Goal: Transaction & Acquisition: Obtain resource

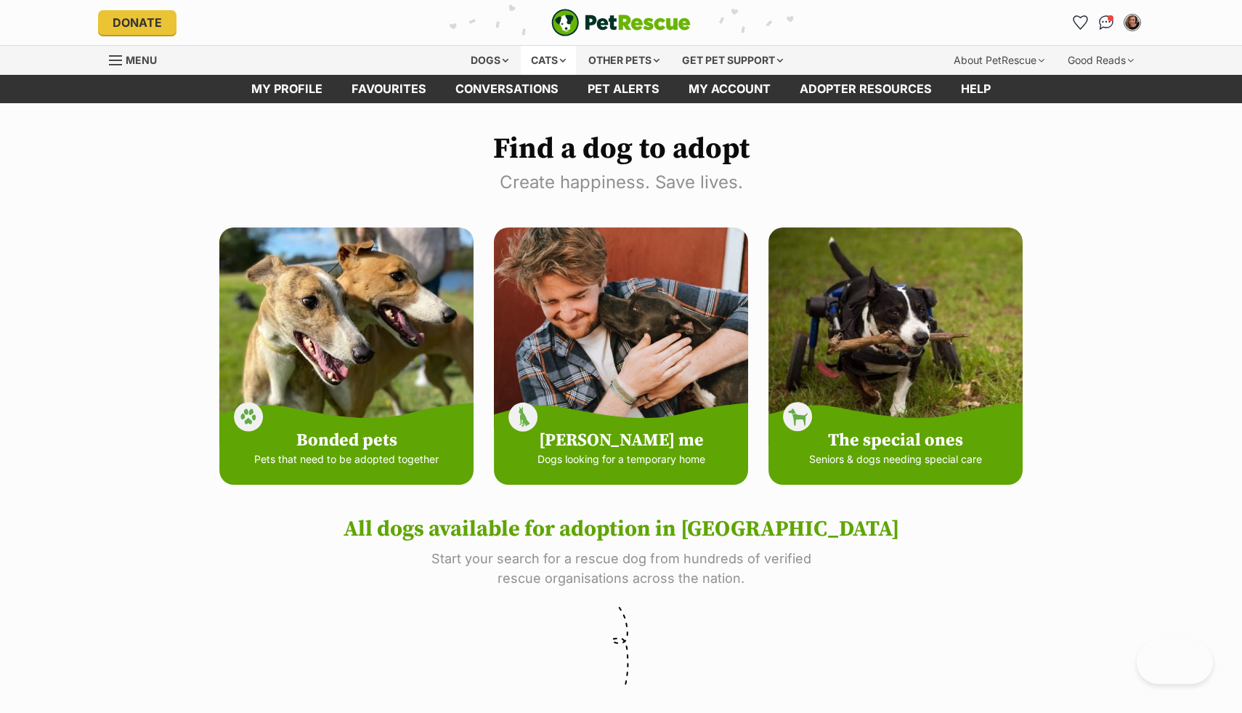
click at [564, 62] on div "Cats" at bounding box center [548, 60] width 55 height 29
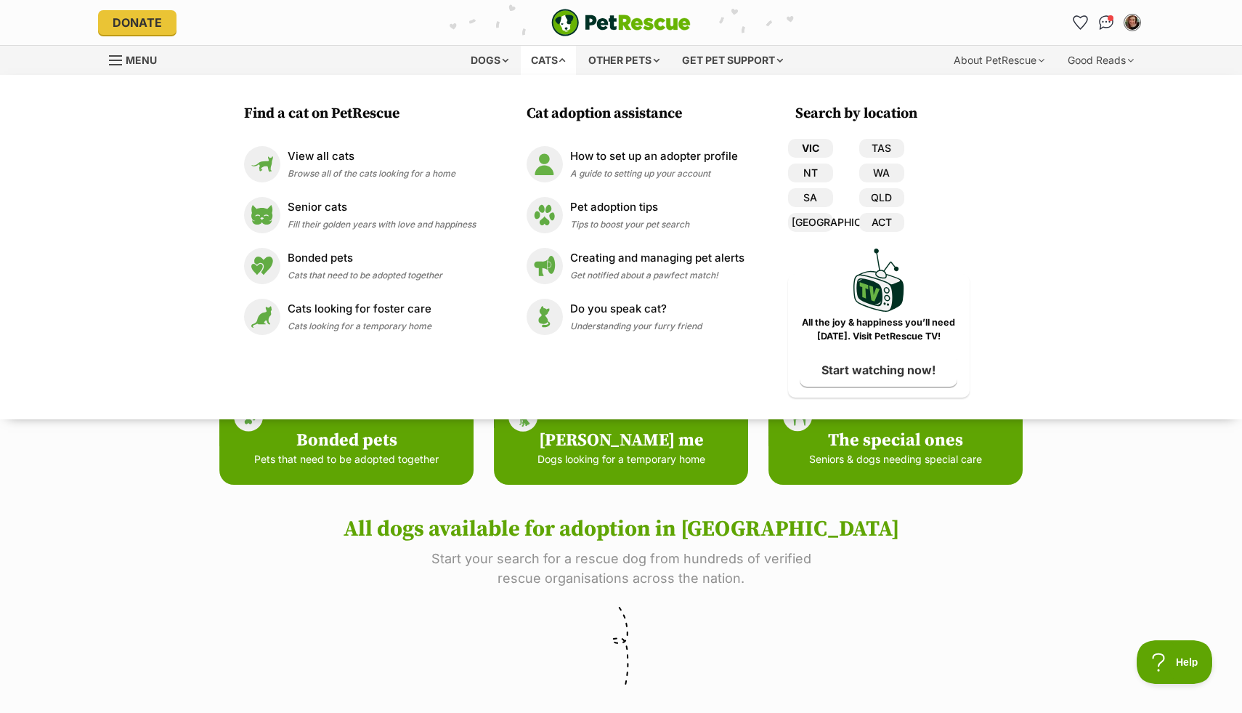
click at [807, 147] on link "VIC" at bounding box center [810, 148] width 45 height 19
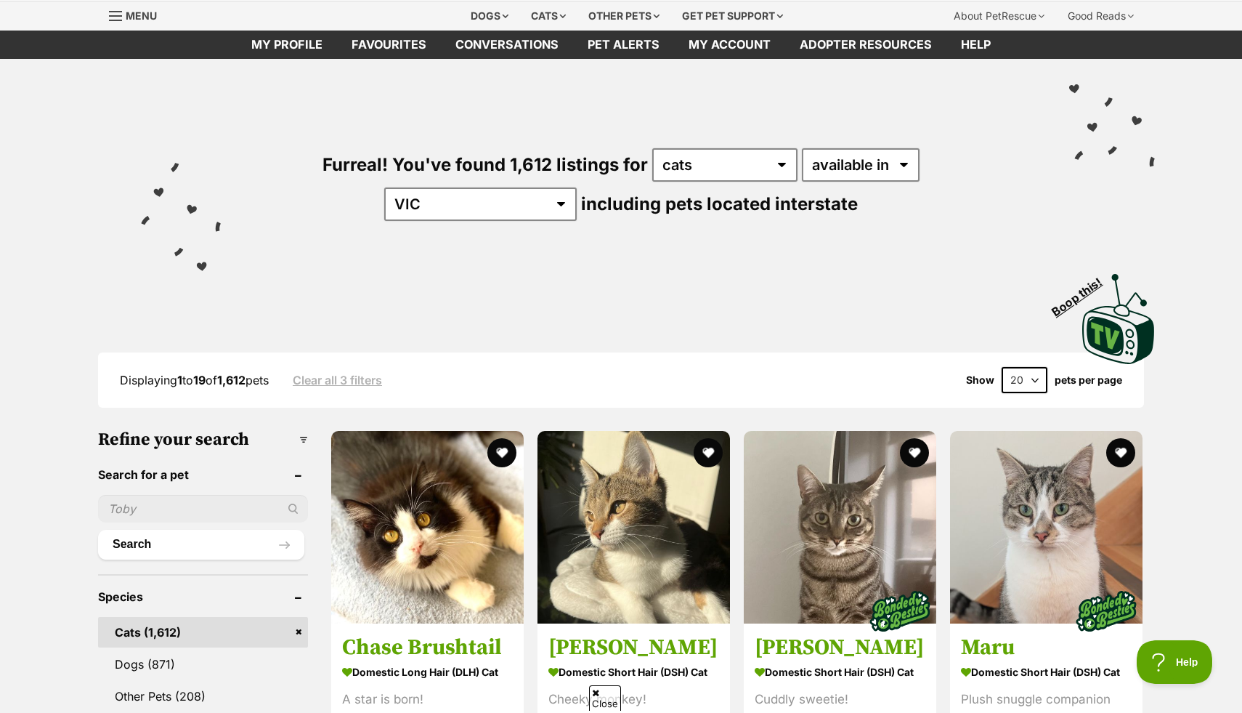
click at [1030, 381] on select "20 40 60" at bounding box center [1025, 380] width 46 height 26
select select "60"
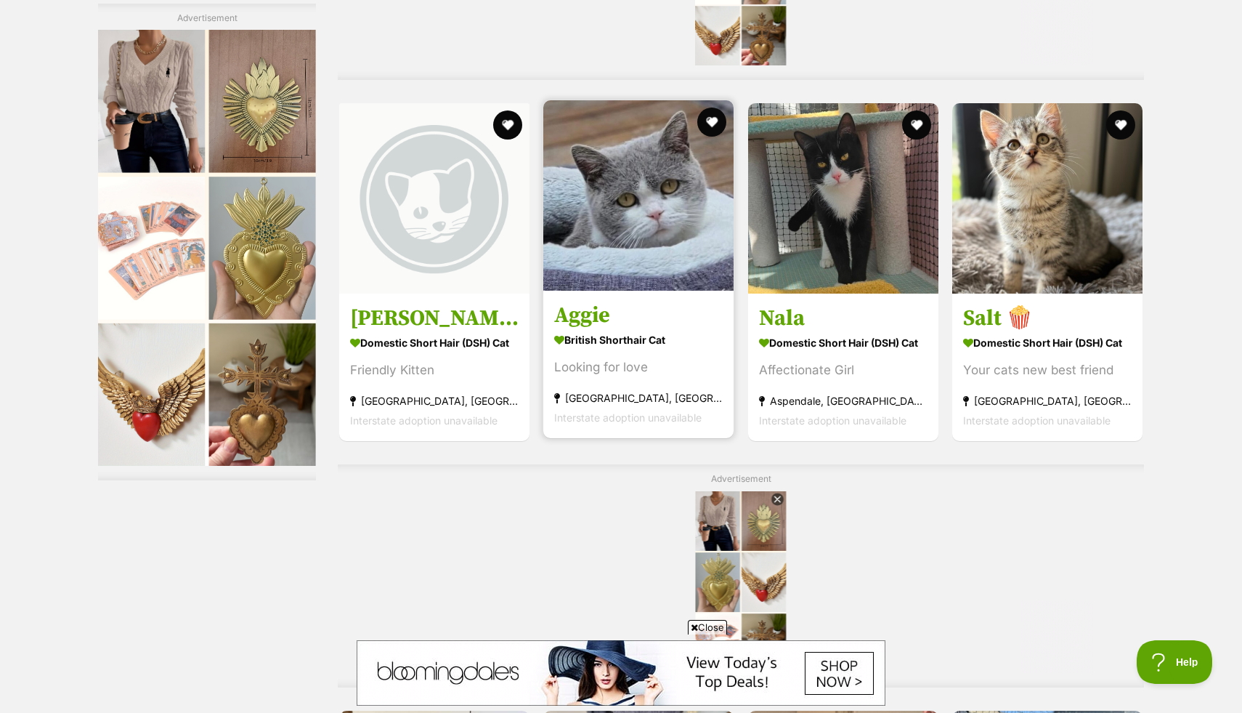
click at [634, 320] on h3 "Aggie" at bounding box center [638, 315] width 169 height 28
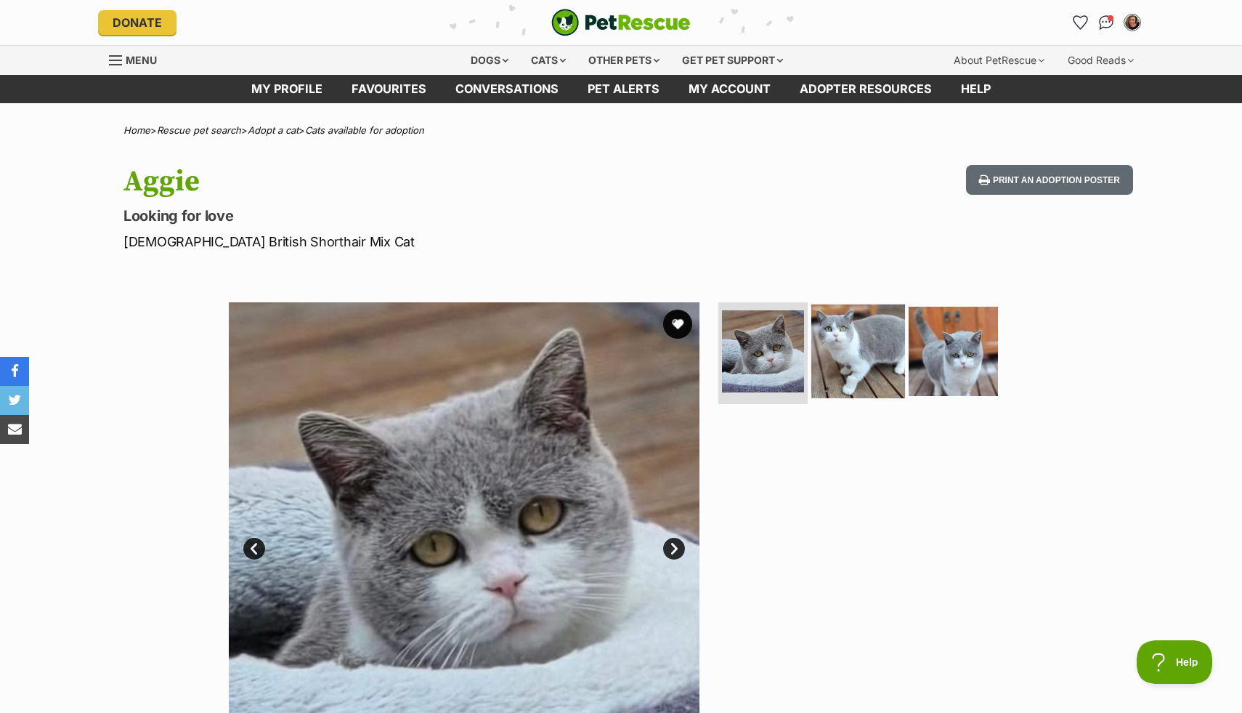
click at [851, 338] on img at bounding box center [858, 351] width 94 height 94
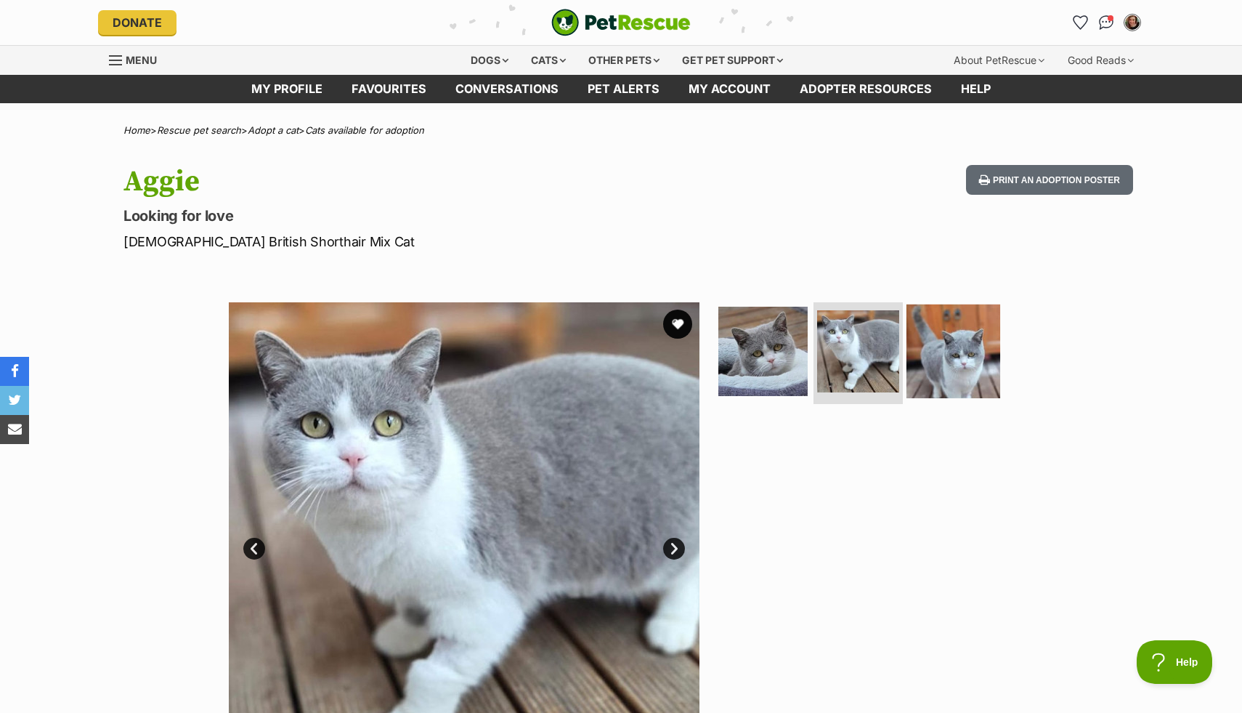
click at [947, 361] on img at bounding box center [954, 351] width 94 height 94
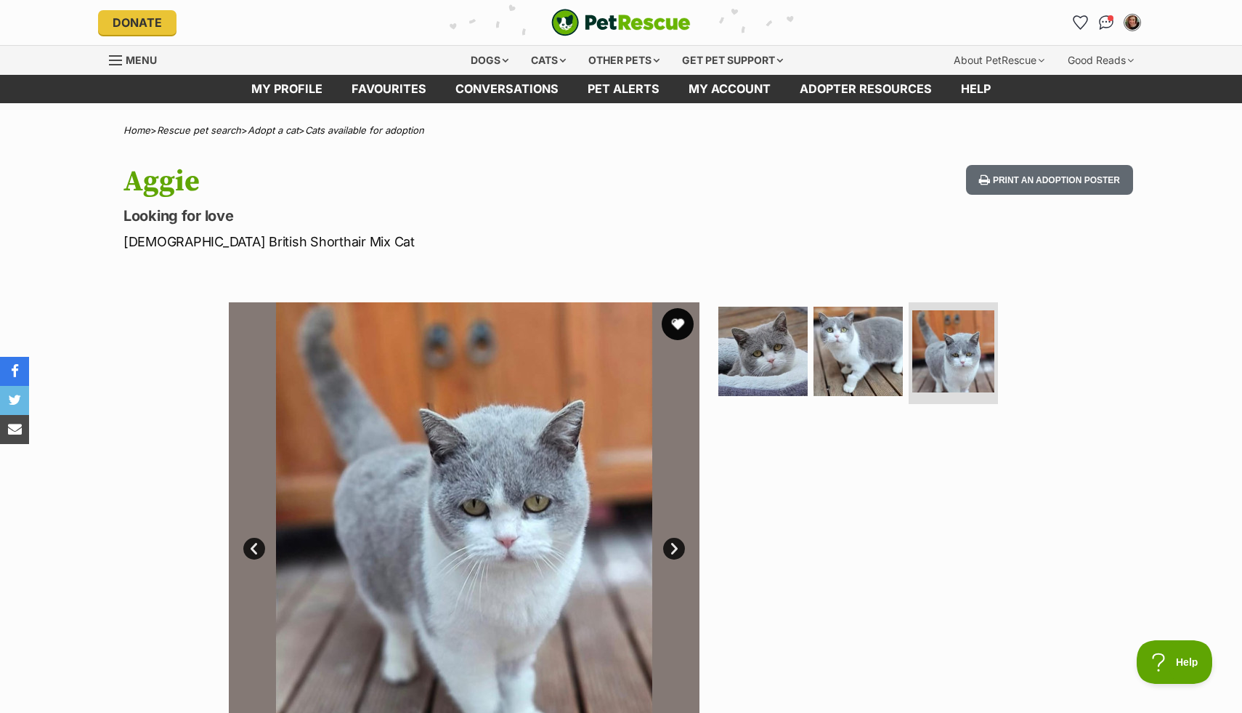
click at [681, 324] on button "favourite" at bounding box center [678, 324] width 32 height 32
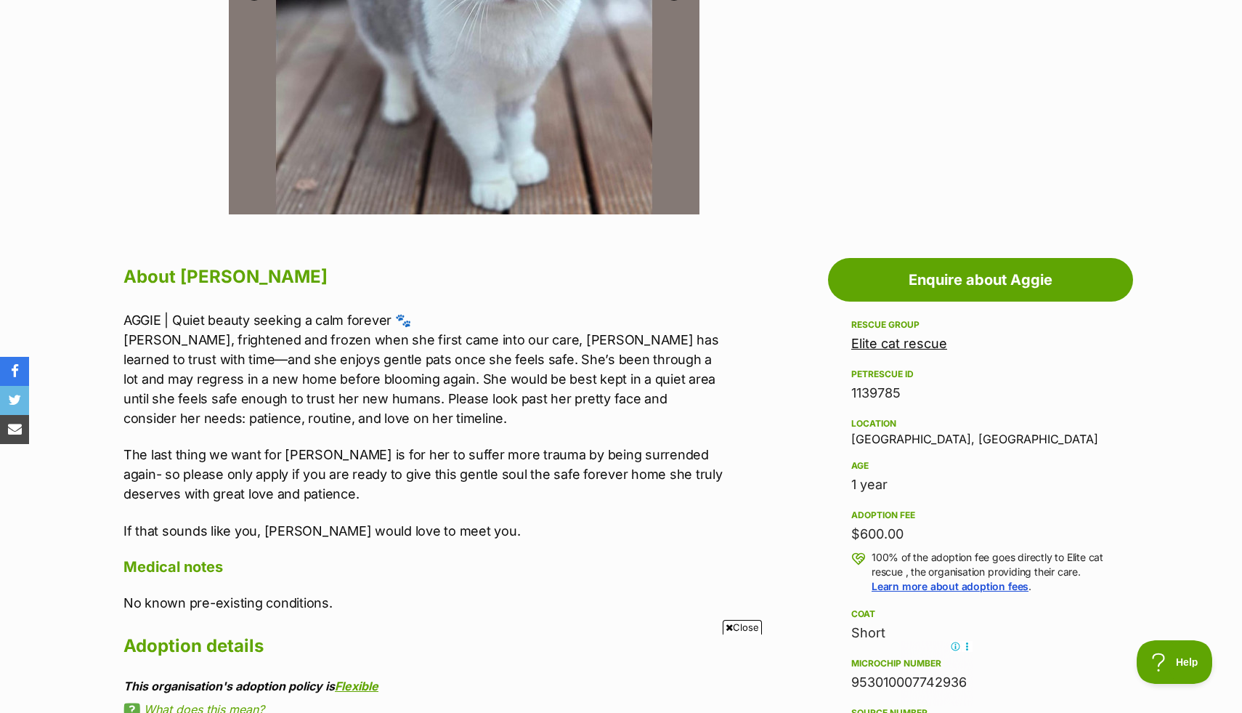
scroll to position [562, 0]
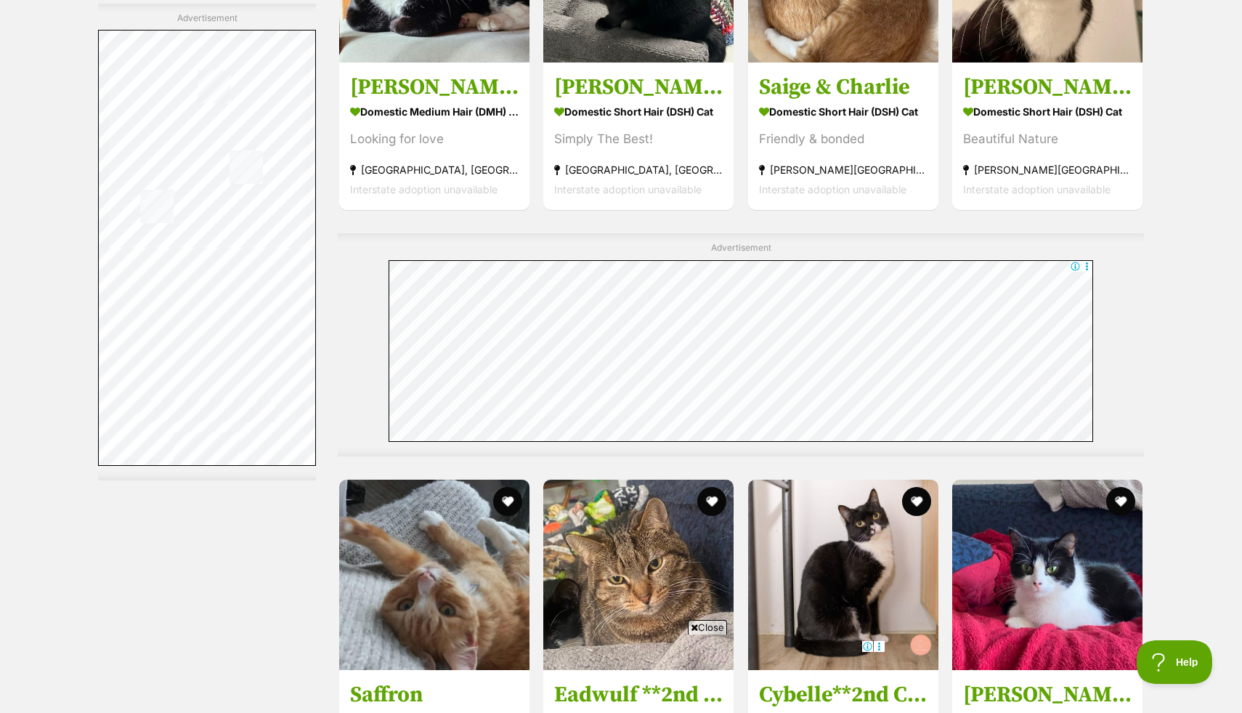
scroll to position [7165, 0]
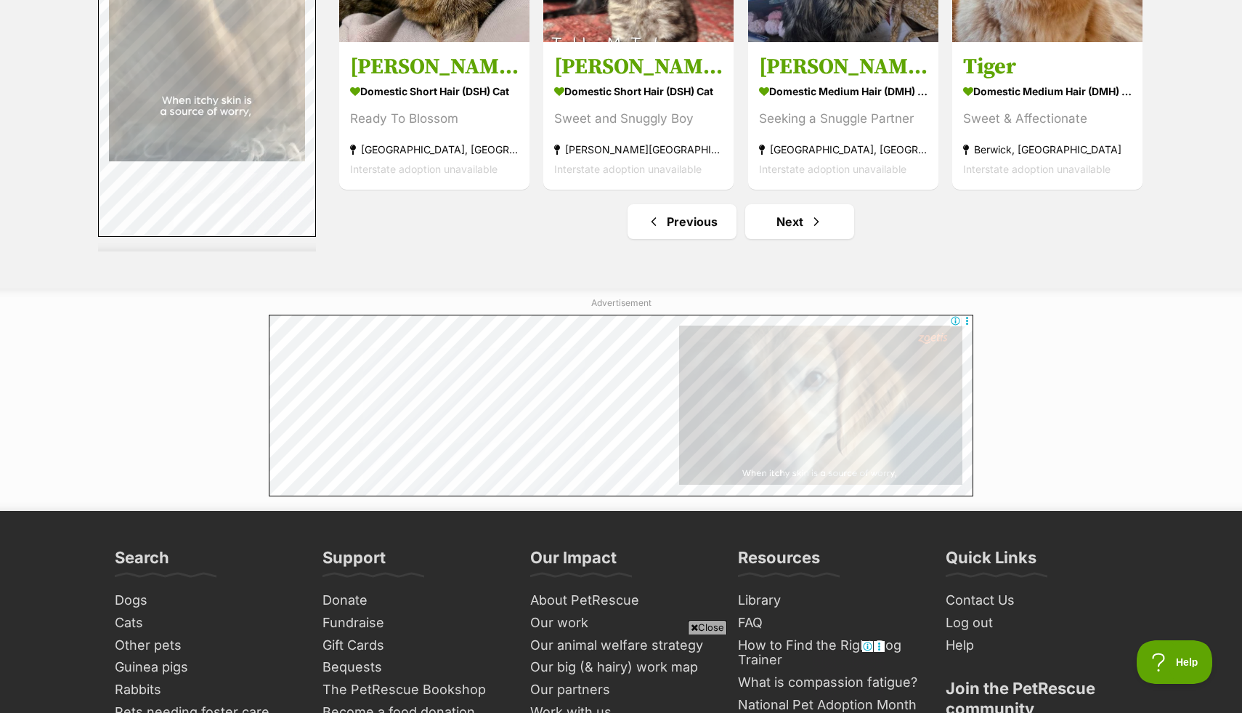
scroll to position [7728, 0]
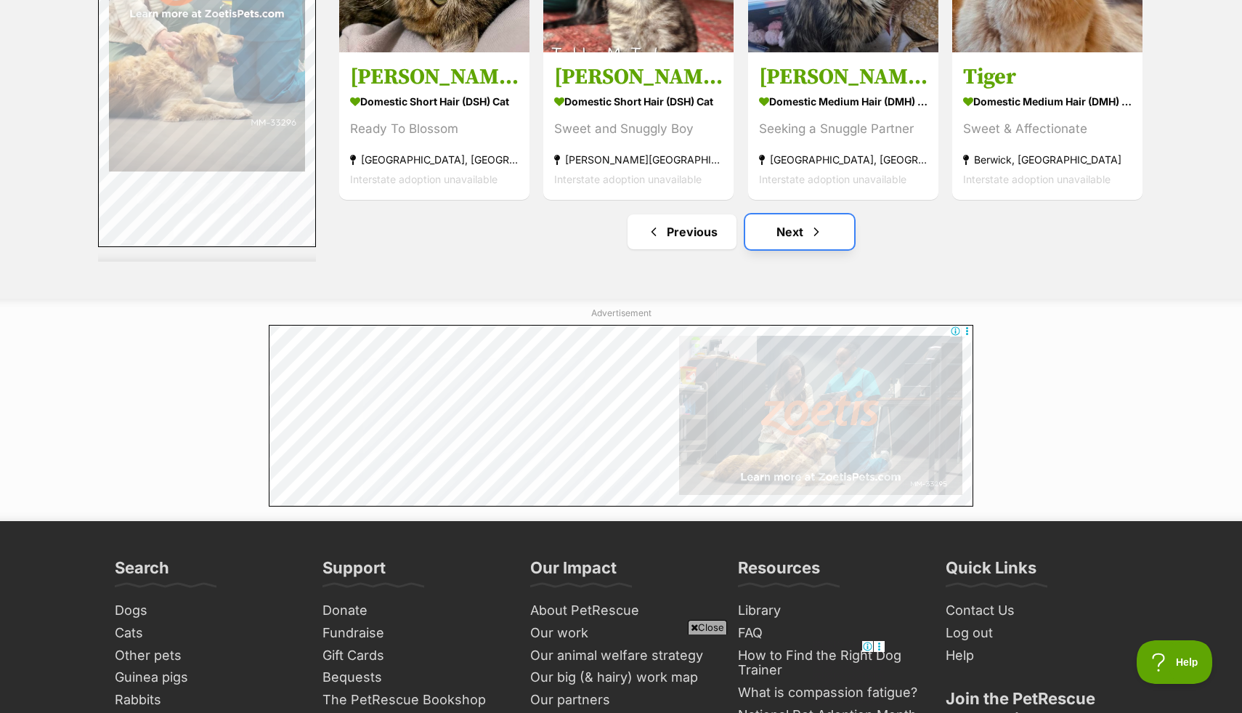
click at [817, 237] on span "Next page" at bounding box center [816, 231] width 15 height 17
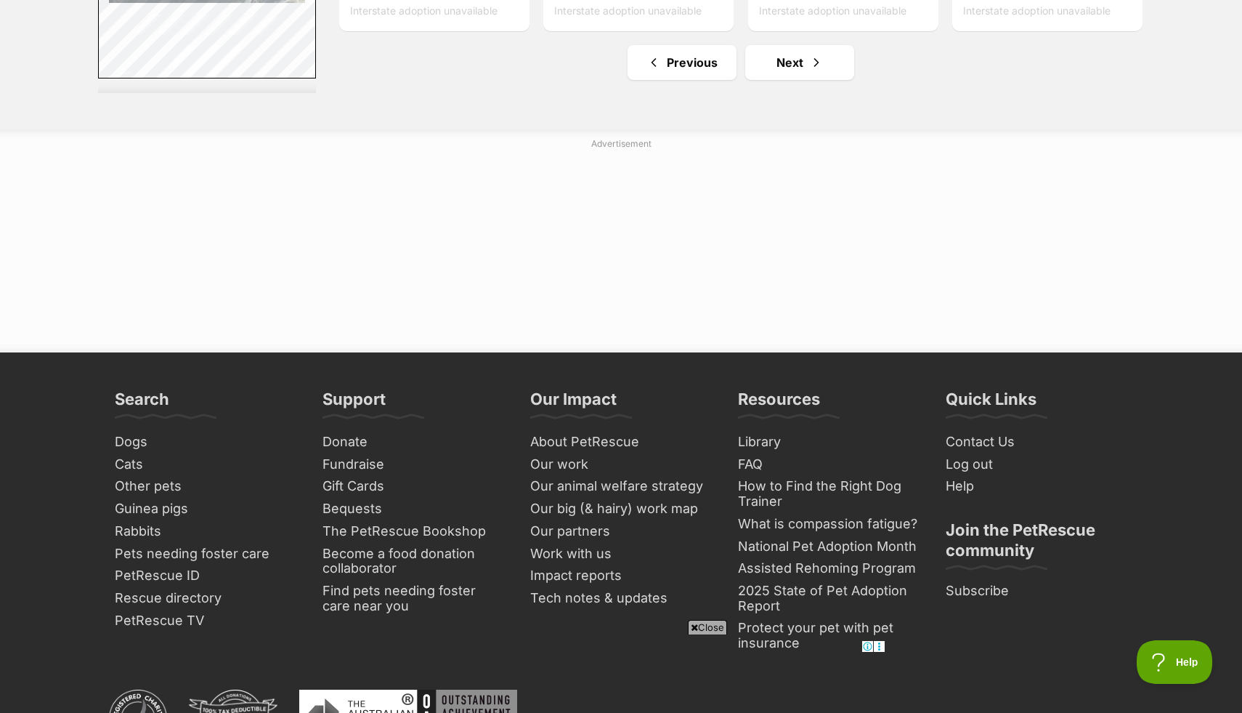
scroll to position [7823, 0]
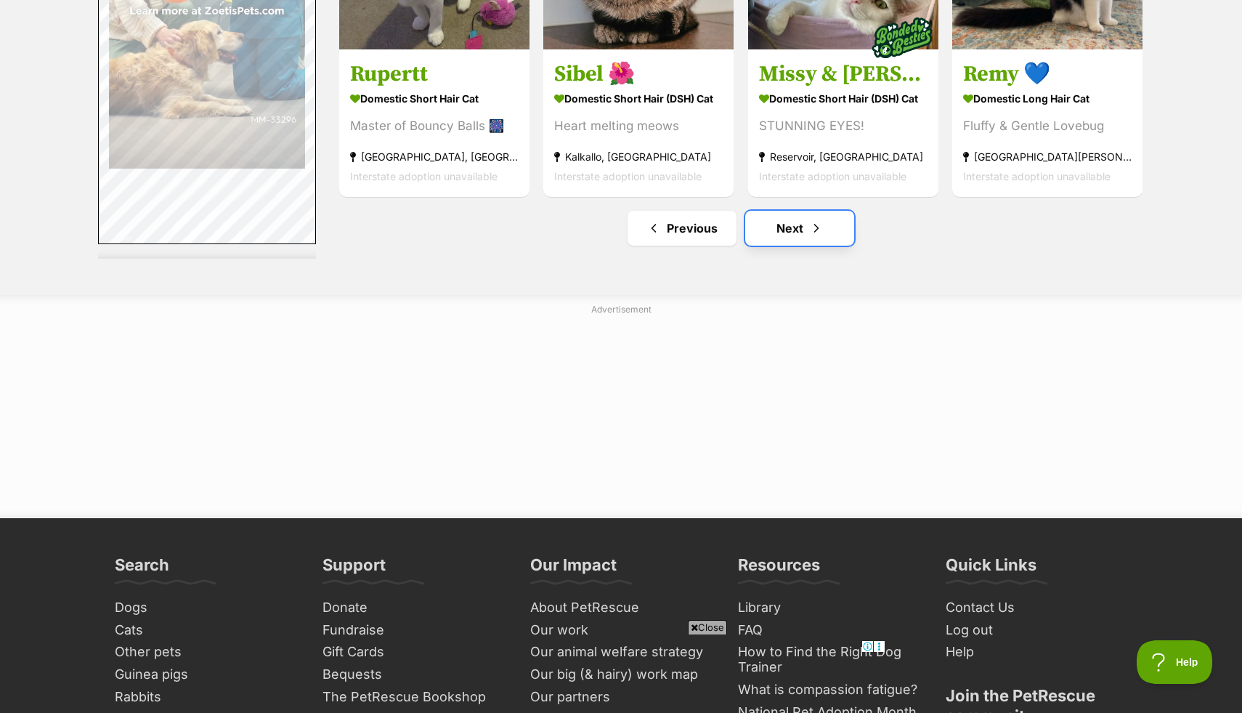
click at [784, 233] on link "Next" at bounding box center [799, 228] width 109 height 35
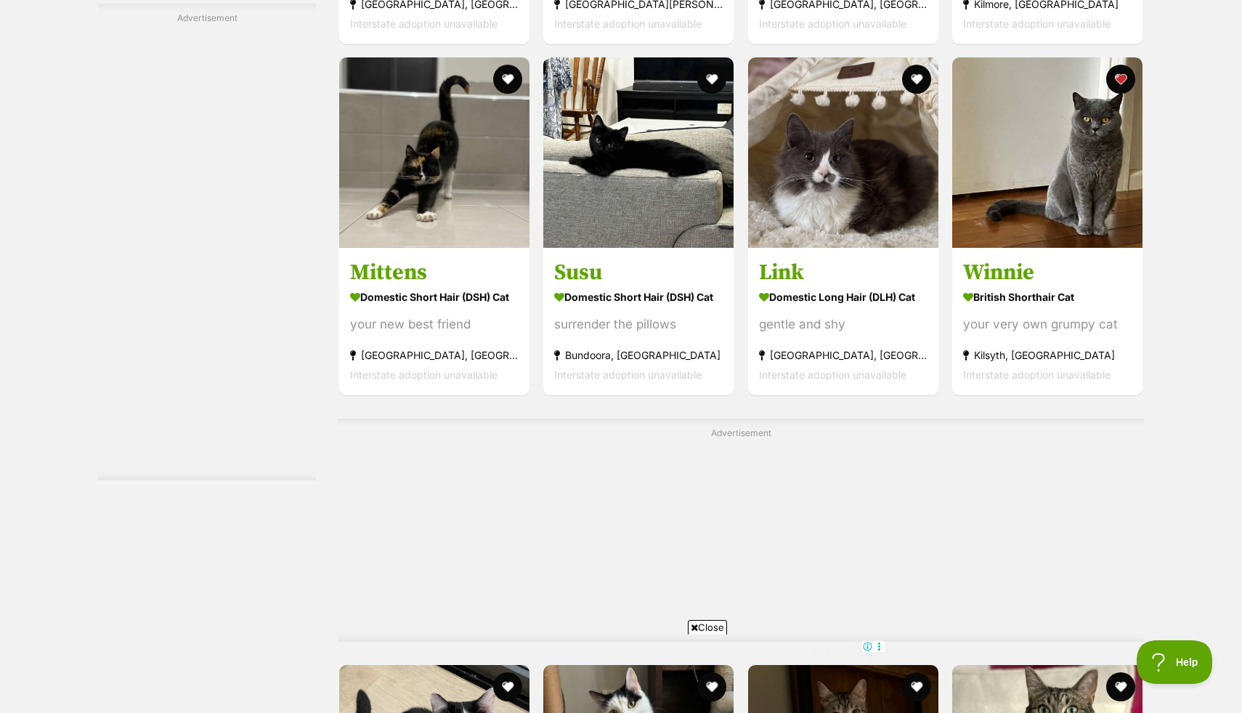
scroll to position [3800, 0]
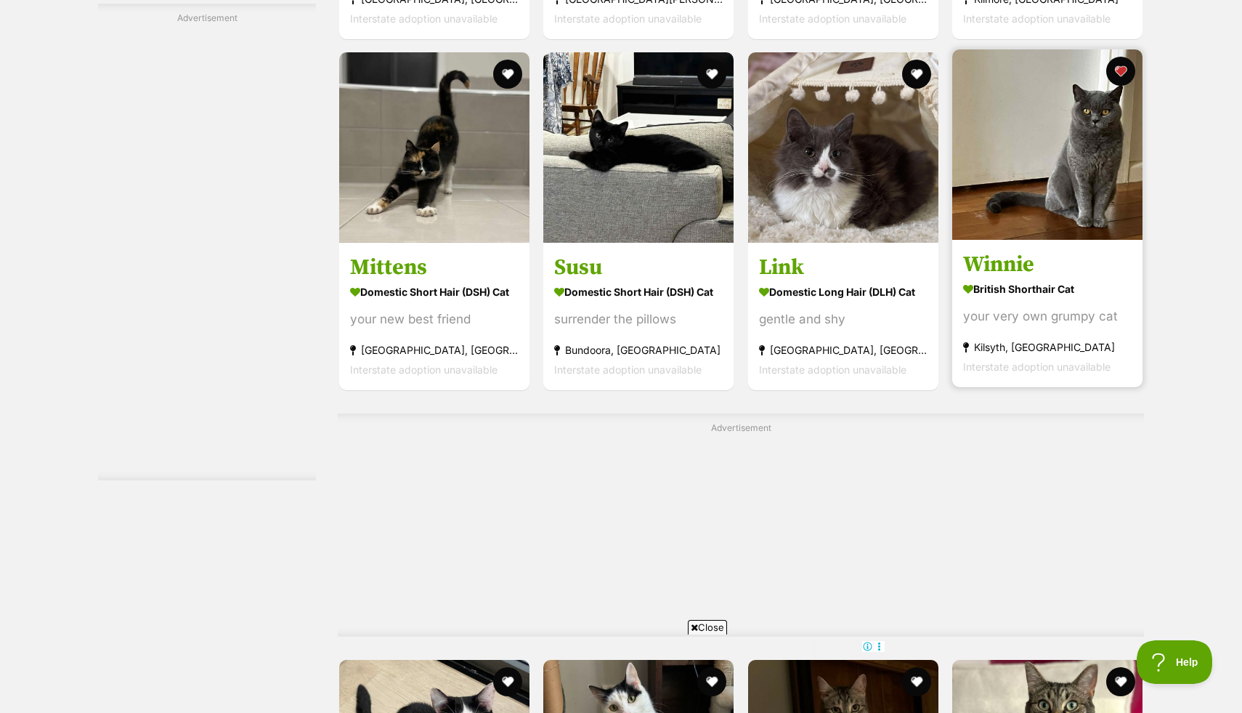
click at [1000, 216] on img at bounding box center [1047, 144] width 190 height 190
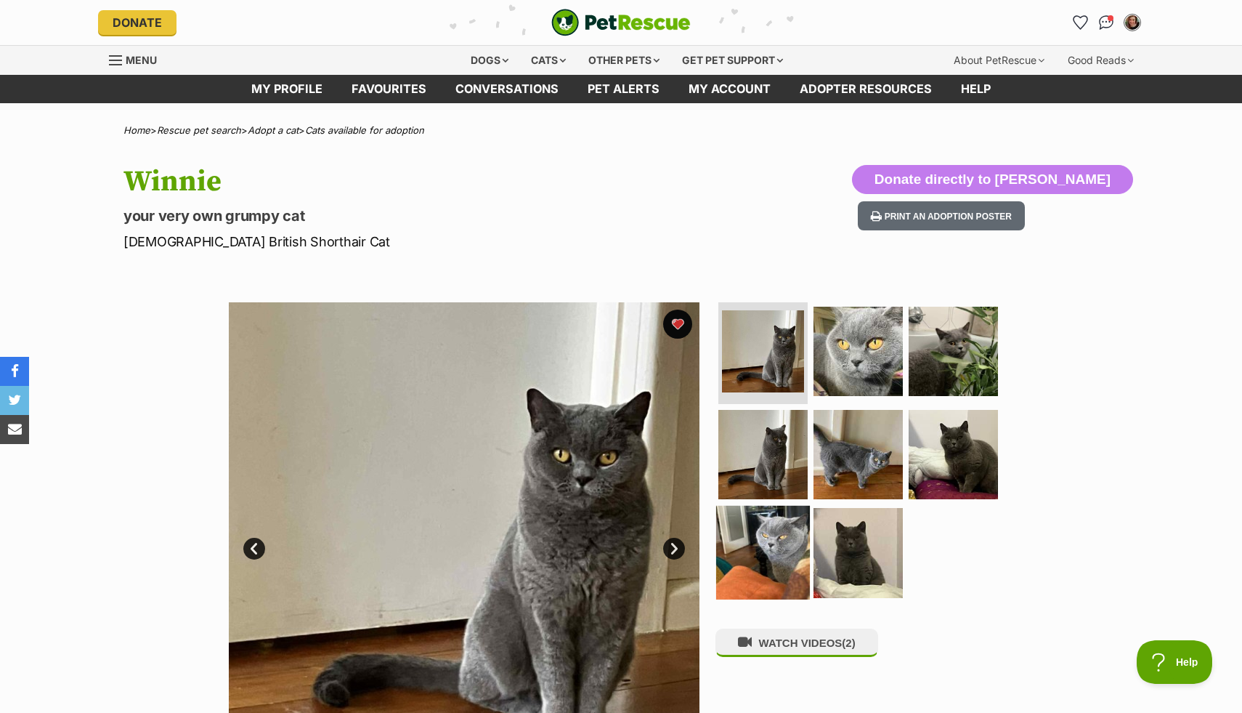
click at [740, 556] on img at bounding box center [763, 553] width 94 height 94
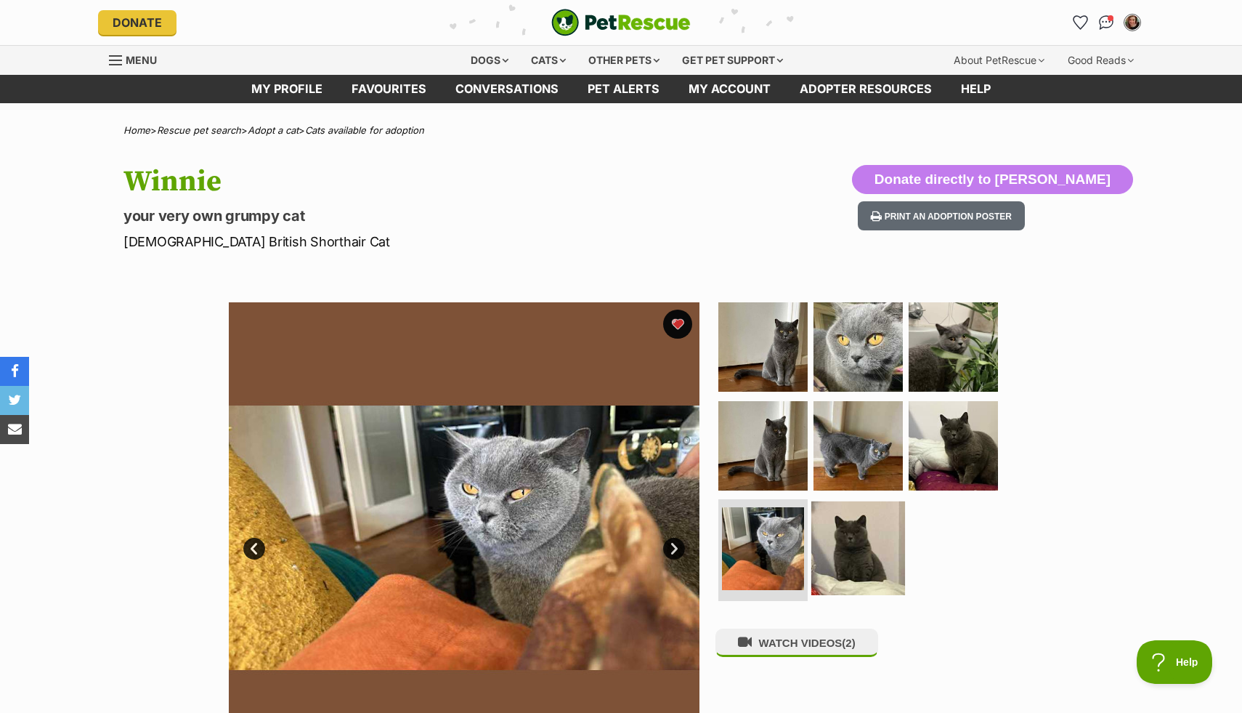
click at [829, 533] on img at bounding box center [858, 548] width 94 height 94
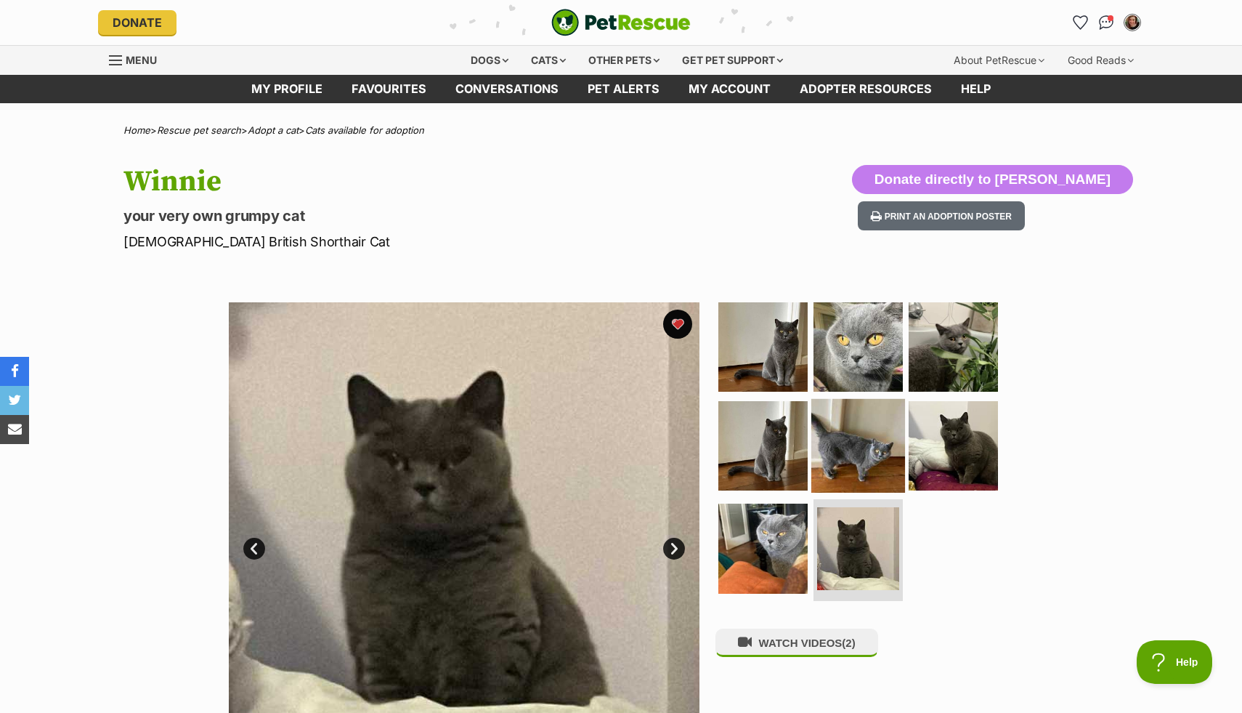
click at [881, 459] on img at bounding box center [858, 445] width 94 height 94
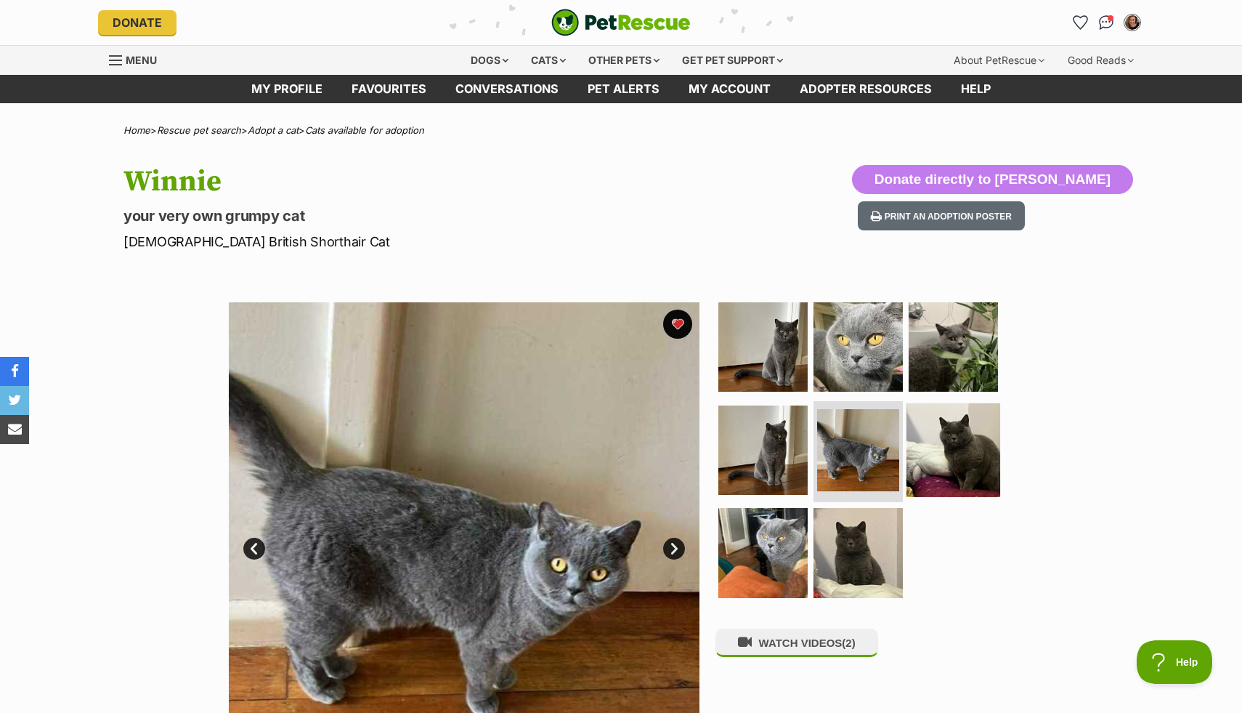
click at [960, 460] on img at bounding box center [954, 449] width 94 height 94
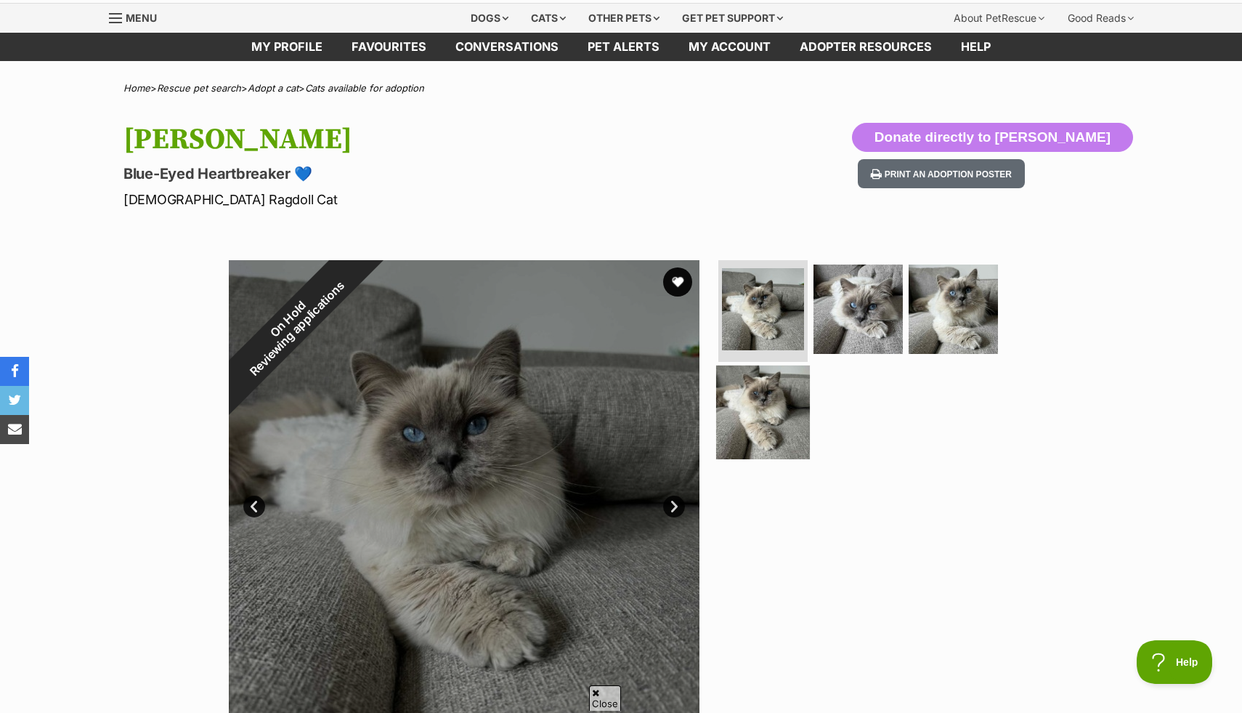
click at [774, 408] on img at bounding box center [763, 412] width 94 height 94
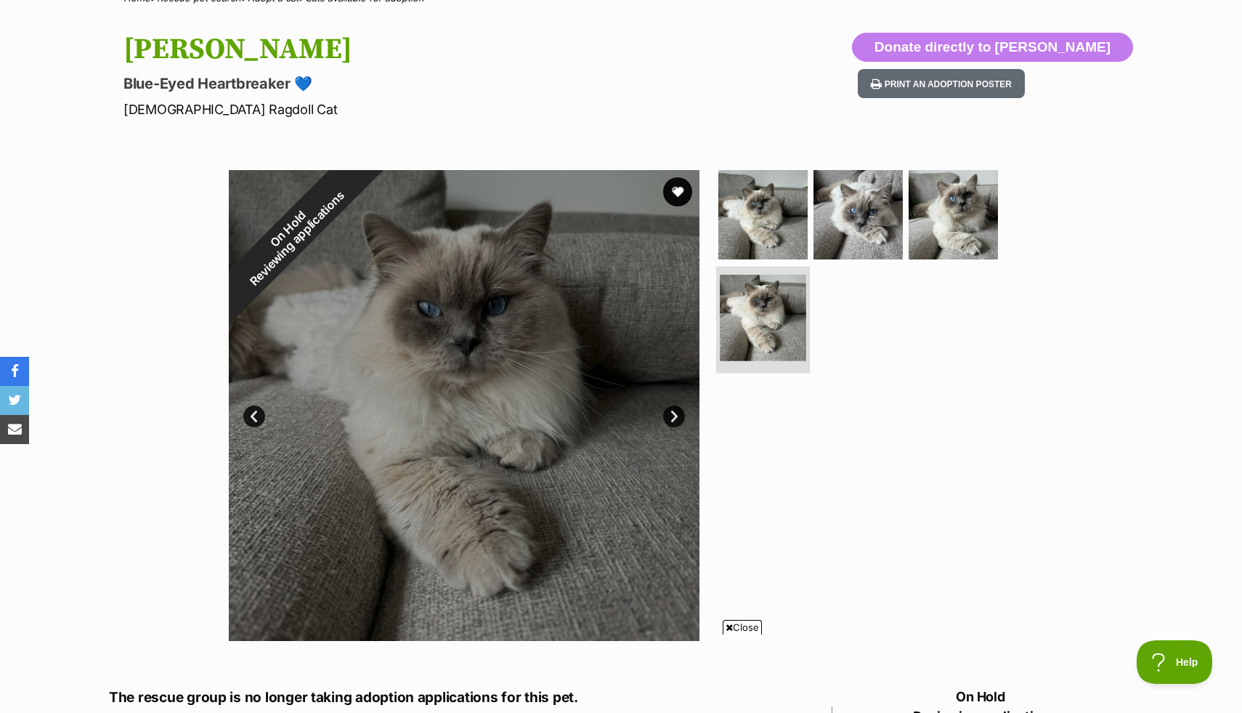
scroll to position [84, 0]
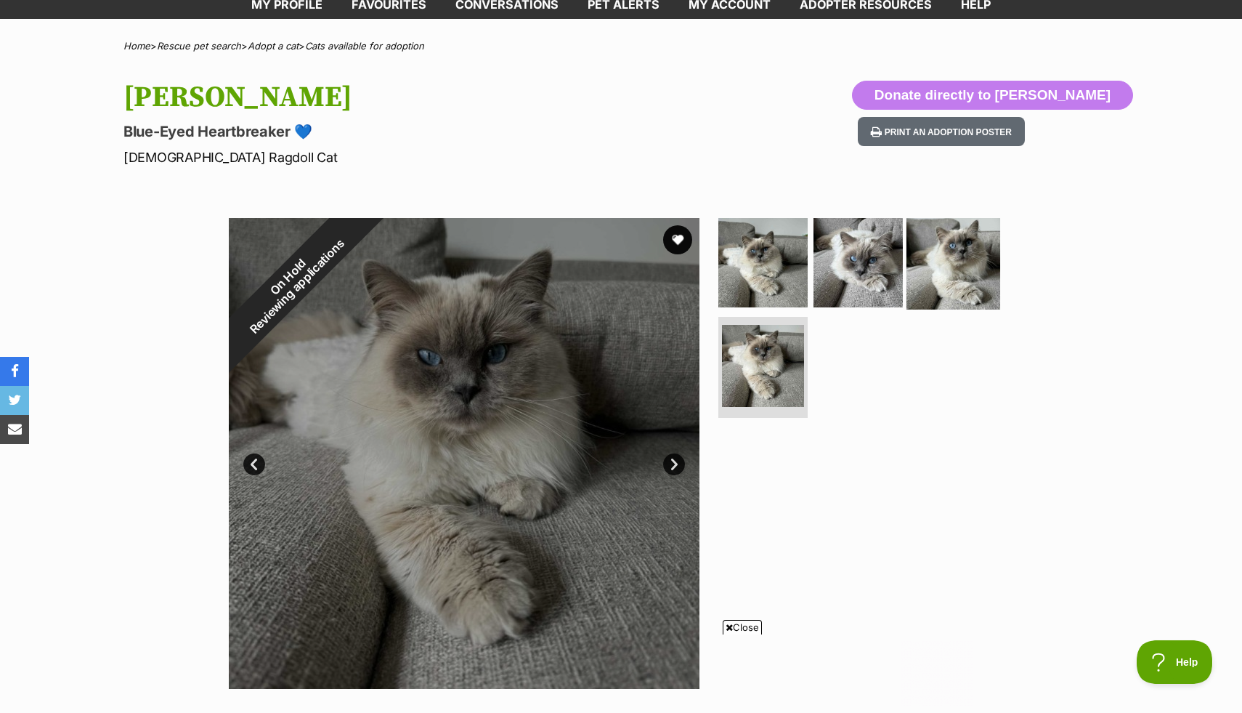
click at [956, 257] on img at bounding box center [954, 263] width 94 height 94
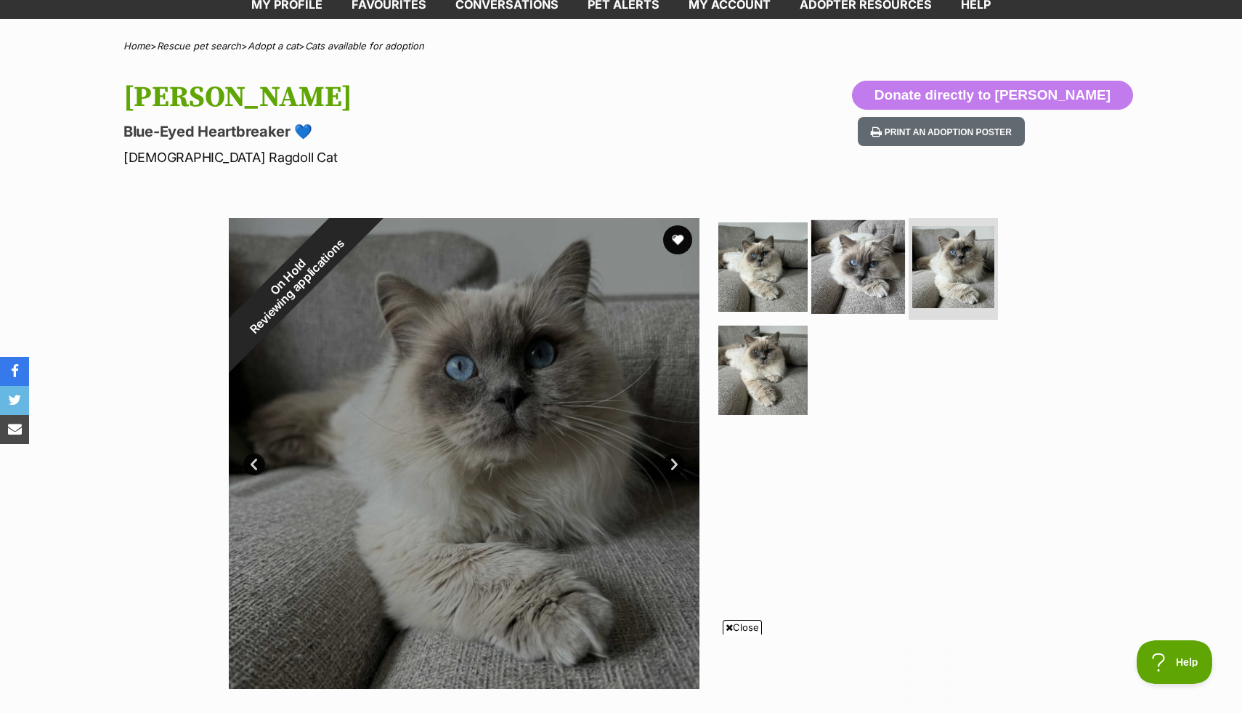
click at [864, 292] on img at bounding box center [858, 267] width 94 height 94
